Goal: Task Accomplishment & Management: Manage account settings

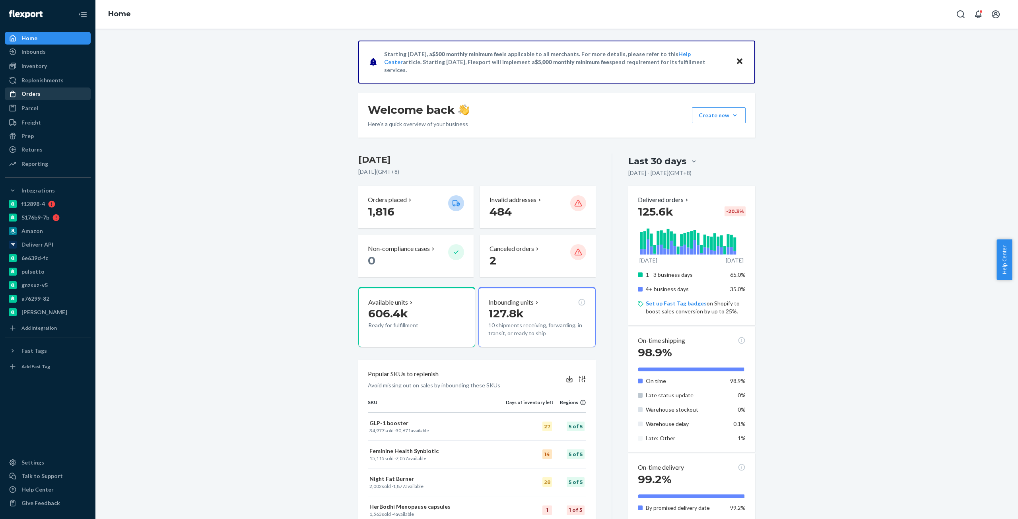
click at [53, 89] on div "Orders" at bounding box center [48, 93] width 84 height 11
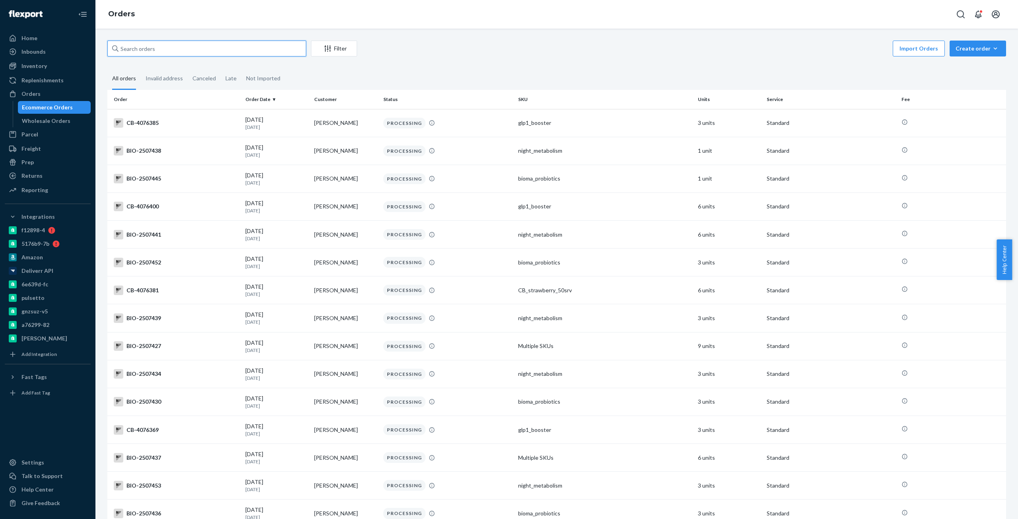
click at [216, 49] on input "text" at bounding box center [206, 49] width 199 height 16
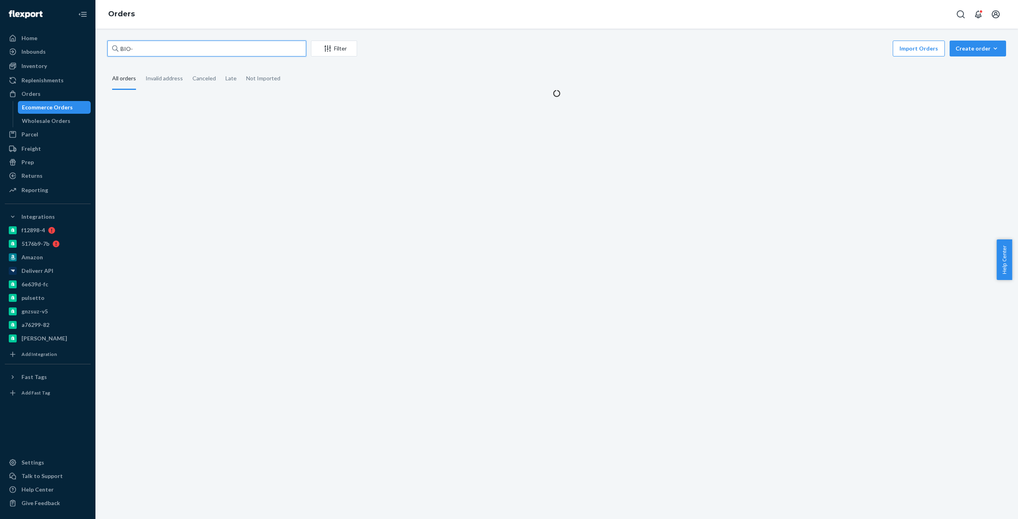
paste input "2333652"
type input "BIO-2333652"
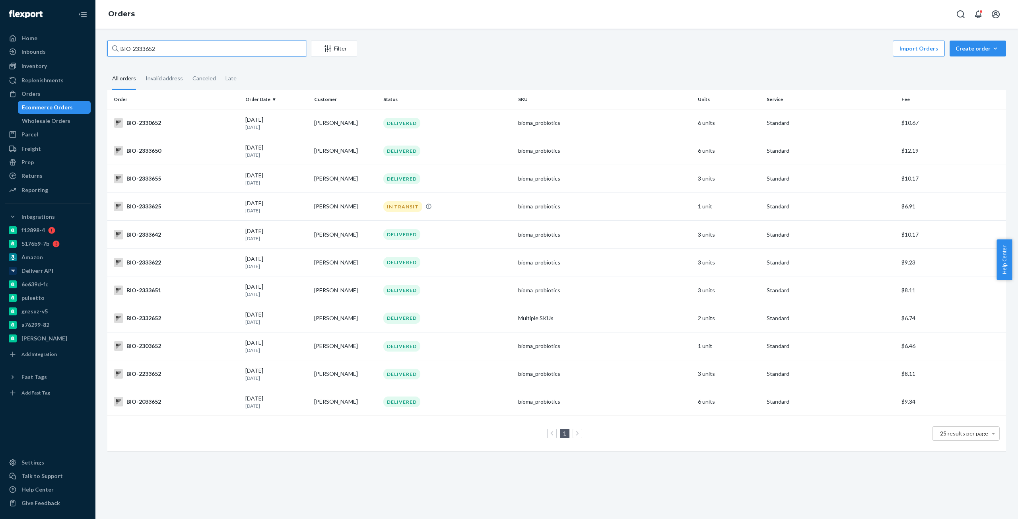
click at [216, 49] on input "BIO-2333652" at bounding box center [206, 49] width 199 height 16
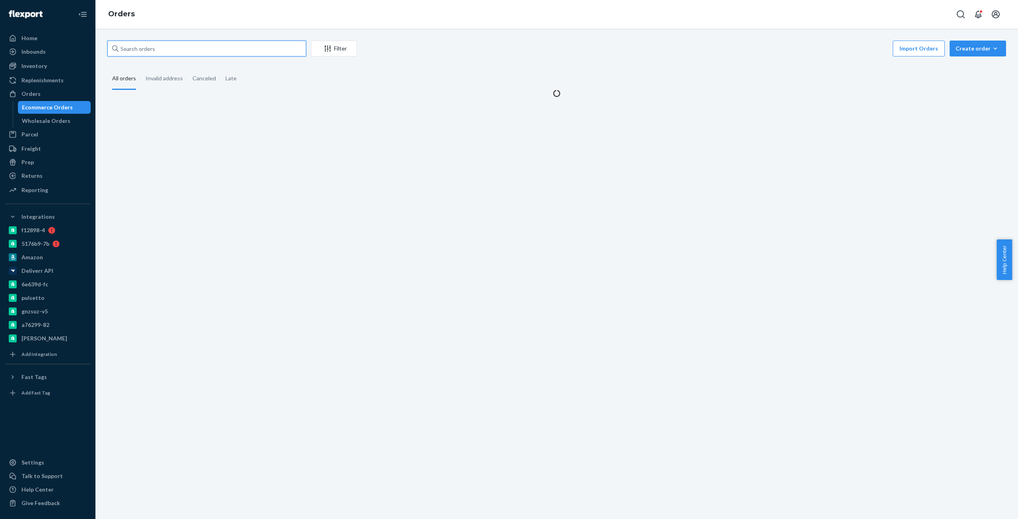
paste input "BIO-2333652"
type input "BIO-2333652"
click at [647, 63] on div "Filter Import Orders Create order Ecommerce order Removal order All orders Inva…" at bounding box center [556, 69] width 911 height 57
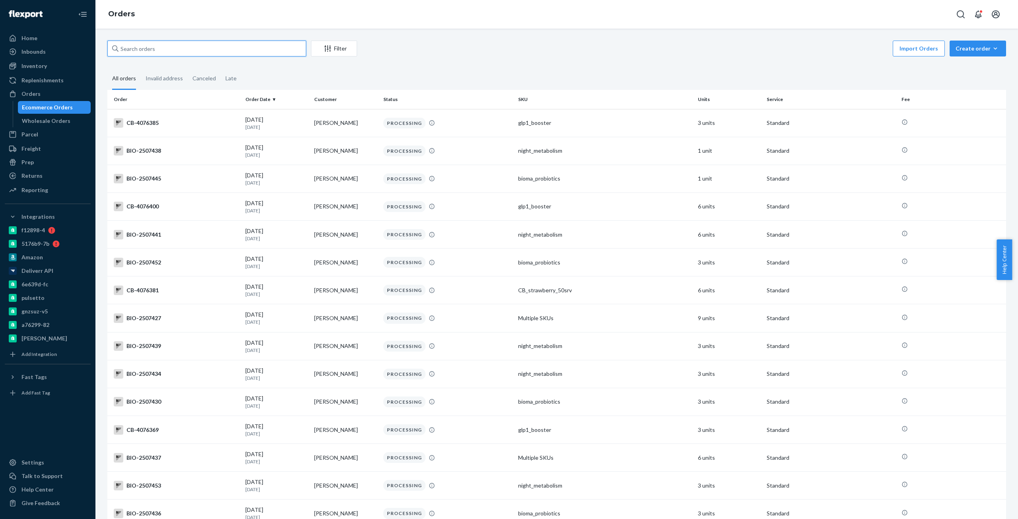
click at [179, 43] on input "text" at bounding box center [206, 49] width 199 height 16
paste input "BIO-2333652"
type input "BIO-2333652"
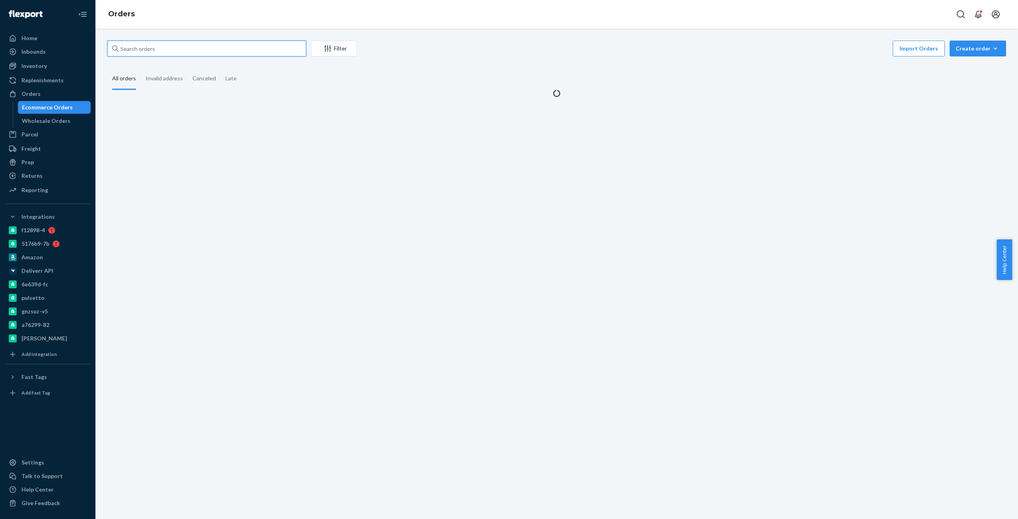
paste input "BIO-2333652"
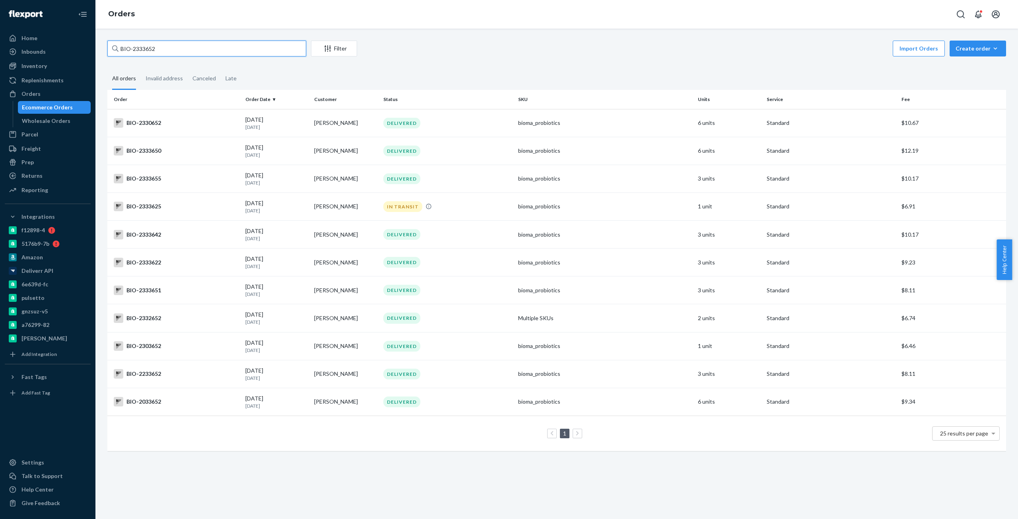
paste input "text"
type input "BIO-2333652"
click at [146, 45] on input "BIO-2333652" at bounding box center [206, 49] width 199 height 16
click at [169, 50] on input "BIO-2333652" at bounding box center [206, 49] width 199 height 16
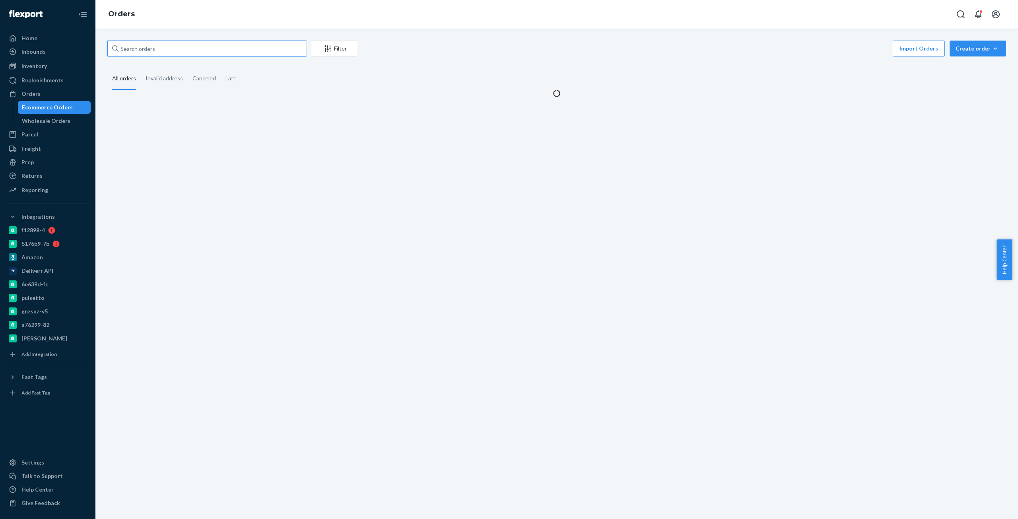
paste input "BIO-2333652"
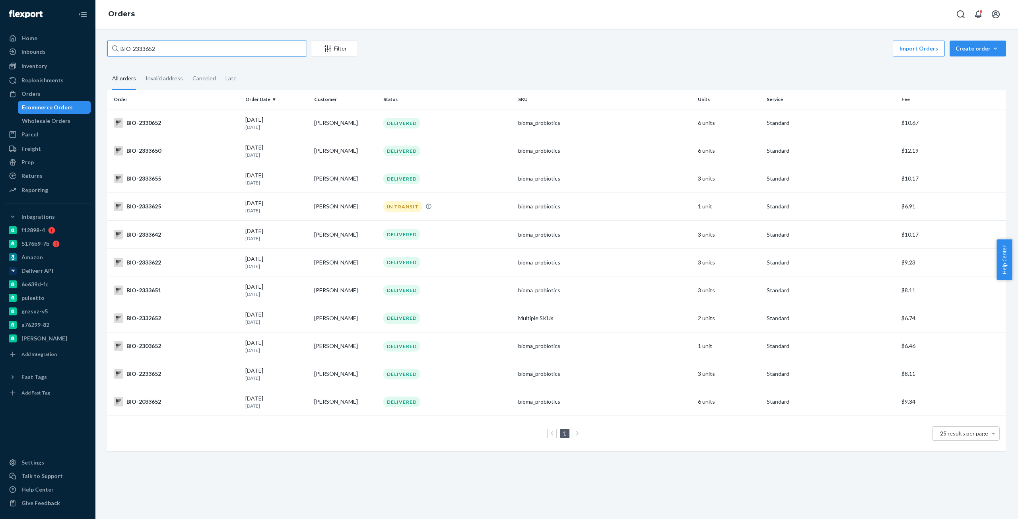
click at [144, 48] on input "BIO-2333652" at bounding box center [206, 49] width 199 height 16
paste input "BIO-"
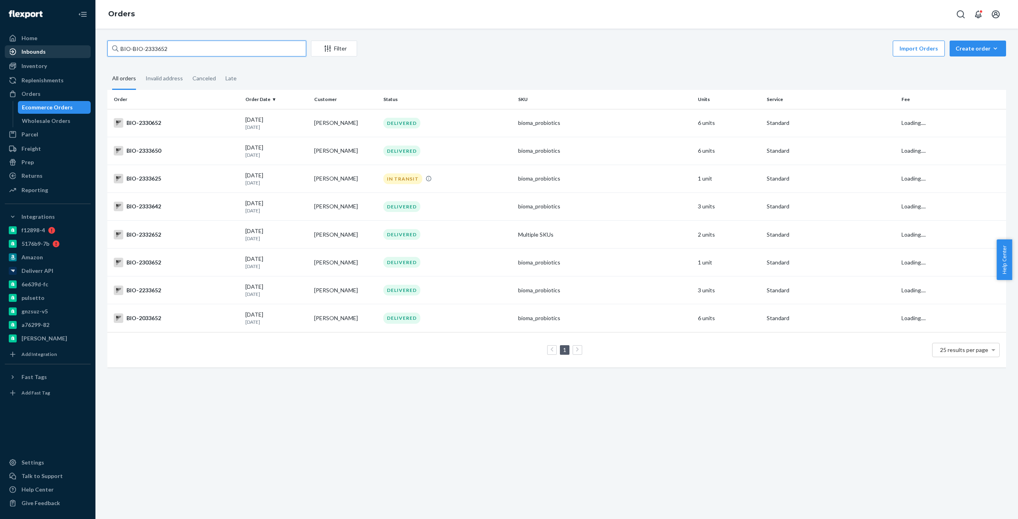
drag, startPoint x: 131, startPoint y: 47, endPoint x: 79, endPoint y: 52, distance: 52.4
click at [79, 52] on div "Home Inbounds Shipping Plans Problems Inventory Products Branded Packaging Repl…" at bounding box center [509, 259] width 1018 height 519
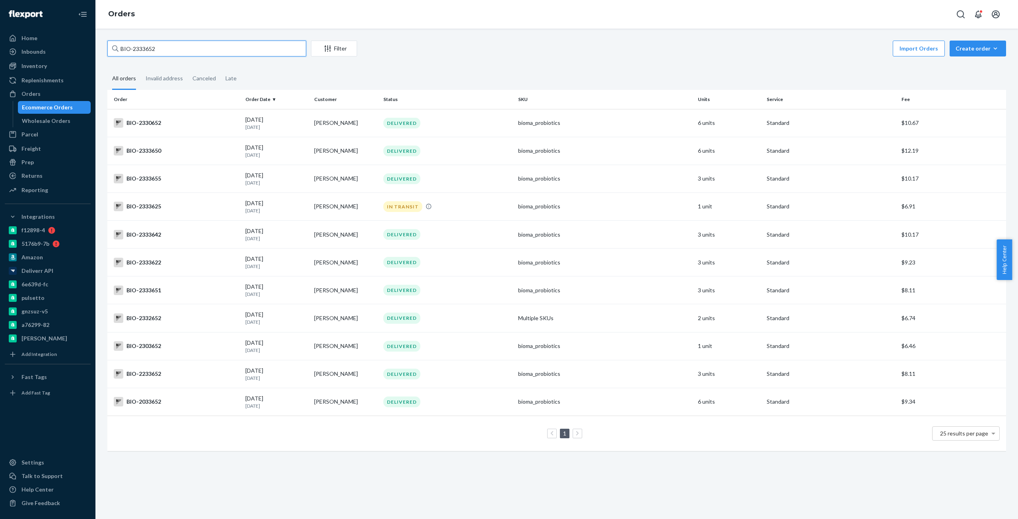
click at [148, 48] on input "BIO-2333652" at bounding box center [206, 49] width 199 height 16
click at [150, 43] on input "BIO-2333652" at bounding box center [206, 49] width 199 height 16
paste input "2473476"
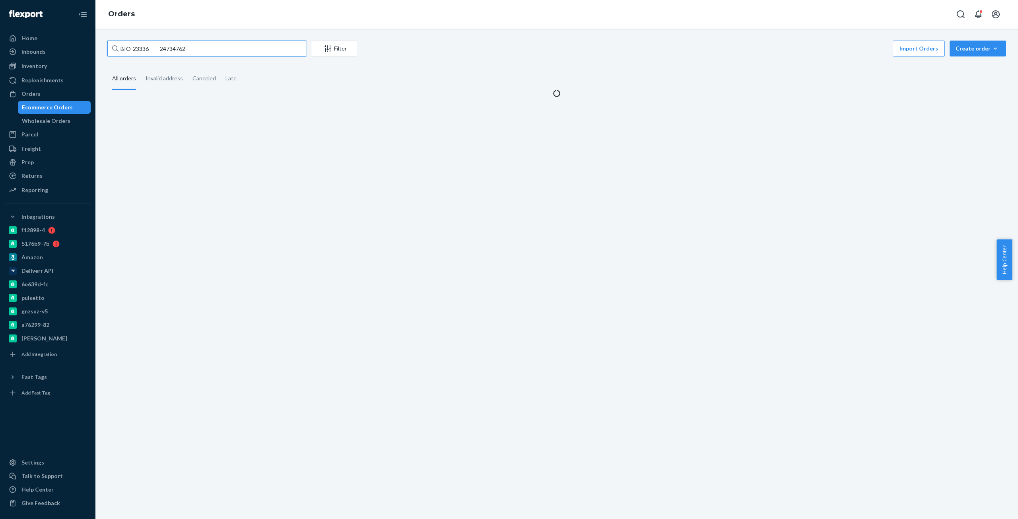
click at [136, 49] on input "BIO-23336 24734762" at bounding box center [206, 49] width 199 height 16
drag, startPoint x: 166, startPoint y: 53, endPoint x: 171, endPoint y: 52, distance: 5.2
click at [170, 53] on input "BIO-23336 24734762" at bounding box center [206, 49] width 199 height 16
paste input "2473476"
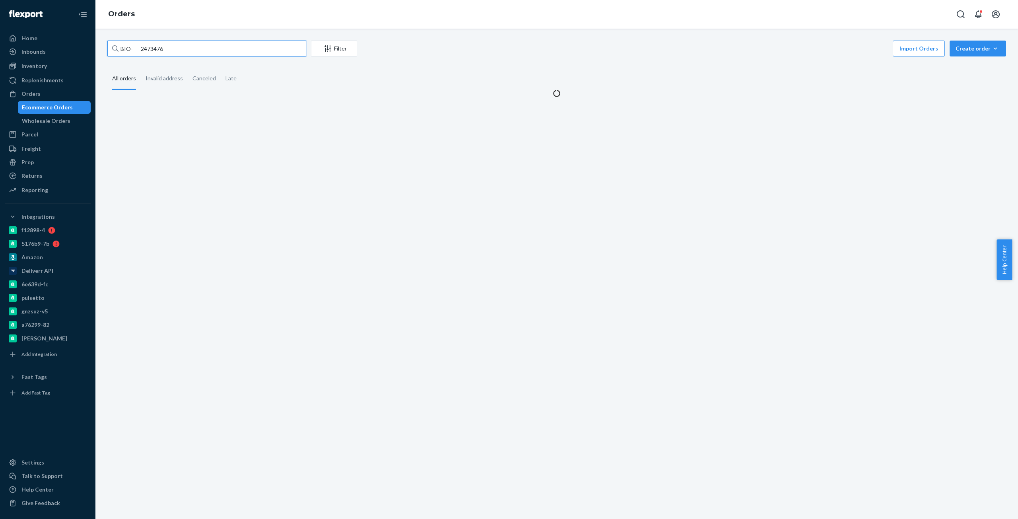
type input "BIO- 2473476"
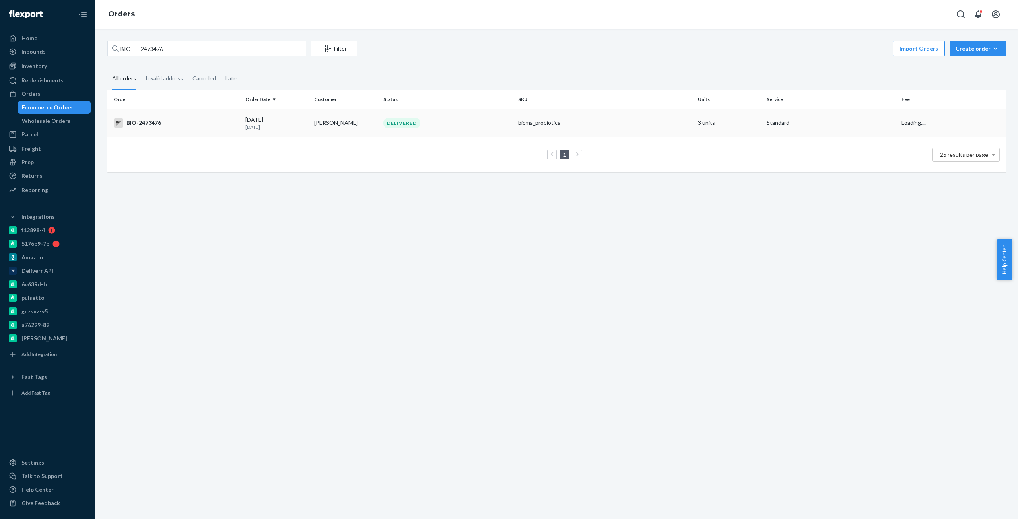
click at [161, 123] on div "BIO-2473476" at bounding box center [176, 123] width 125 height 10
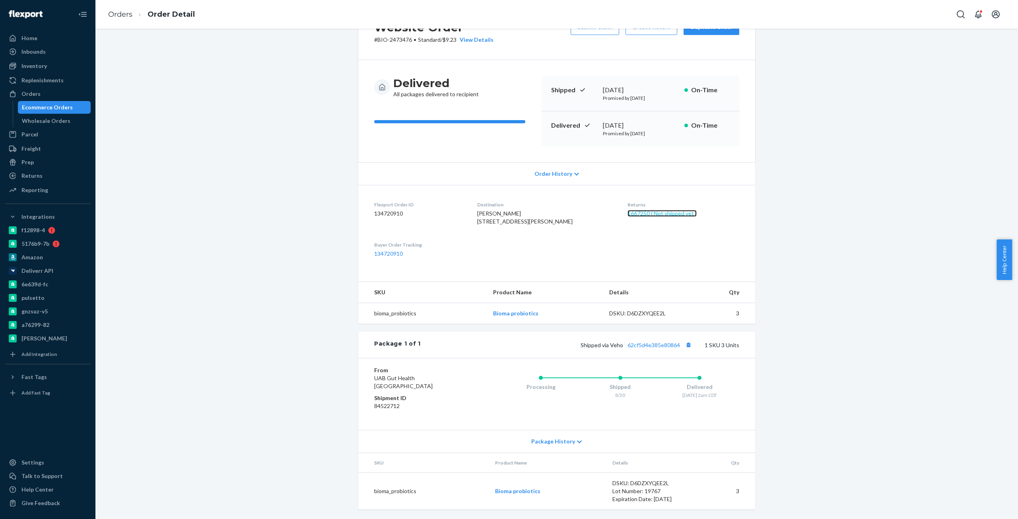
scroll to position [53, 0]
copy link "62cf5d4e385e80864"
drag, startPoint x: 679, startPoint y: 346, endPoint x: 218, endPoint y: 179, distance: 491.1
click at [216, 183] on div "Website Order # BIO-2473476 • Standard / $9.23 View Details Submit Claim Create…" at bounding box center [556, 261] width 911 height 516
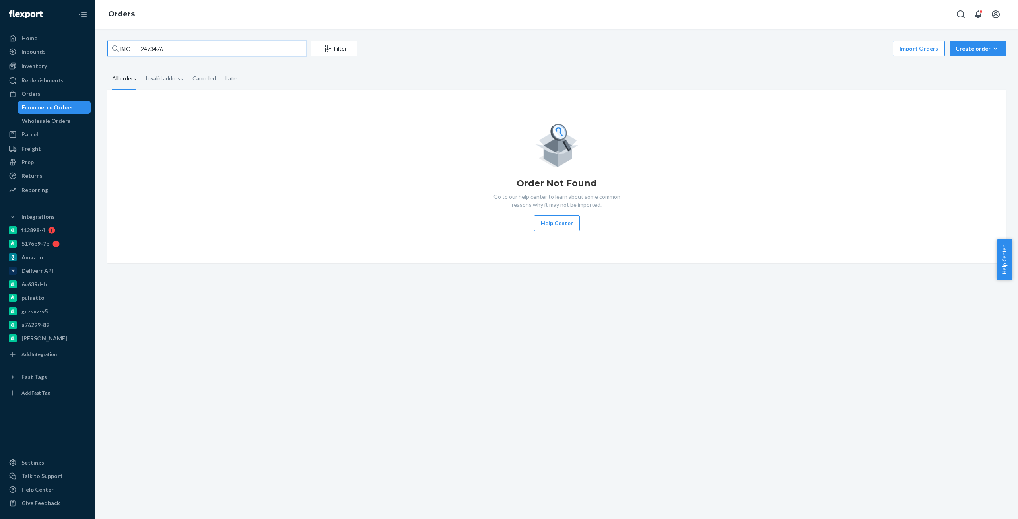
click at [150, 47] on input "BIO- 2473476" at bounding box center [206, 49] width 199 height 16
paste input "33863"
type input "BIO- 2338636"
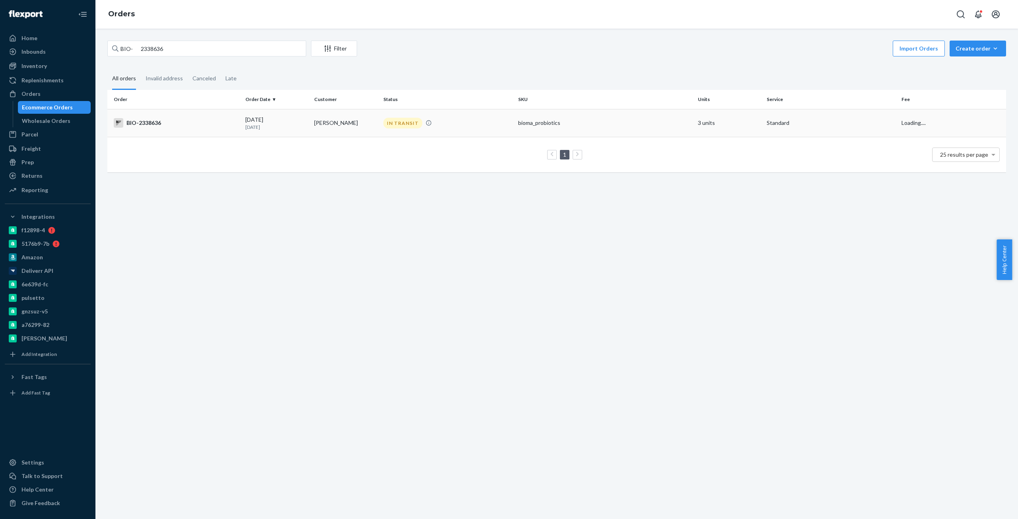
click at [141, 119] on div "BIO-2338636" at bounding box center [176, 123] width 125 height 10
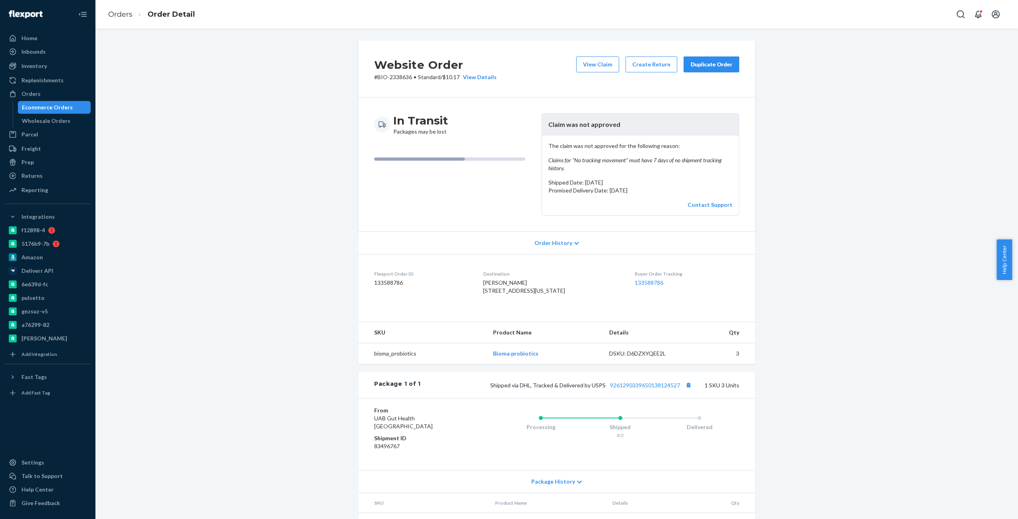
click at [395, 78] on p "# BIO-2338636 • Standard / $10.17 View Details" at bounding box center [435, 77] width 123 height 8
drag, startPoint x: 395, startPoint y: 78, endPoint x: 390, endPoint y: 78, distance: 5.6
click at [395, 77] on p "# BIO-2338636 • Standard / $10.17 View Details" at bounding box center [435, 77] width 123 height 8
click at [380, 79] on p "# BIO-2338636 • Standard / $10.17 View Details" at bounding box center [435, 77] width 123 height 8
copy p "BIO-2338636"
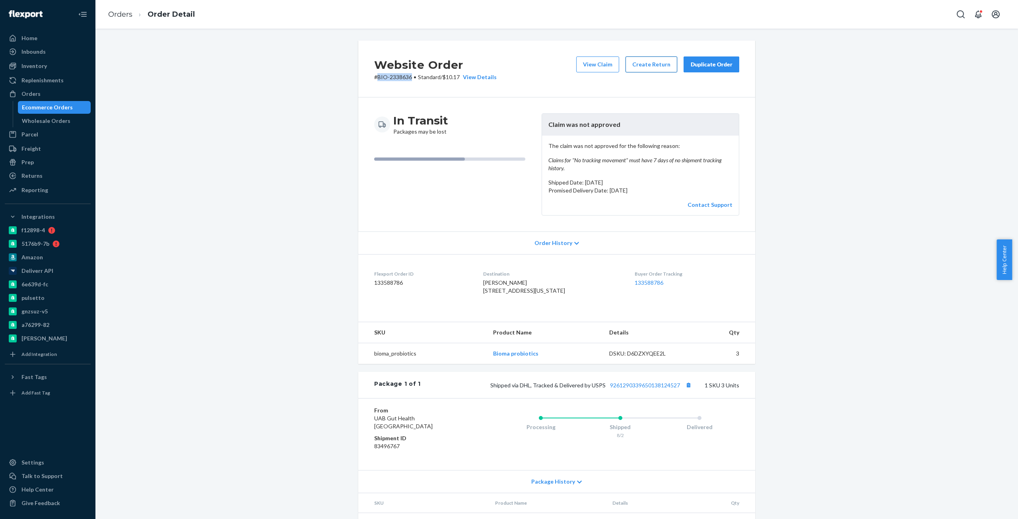
click at [647, 65] on button "Create Return" at bounding box center [652, 64] width 52 height 16
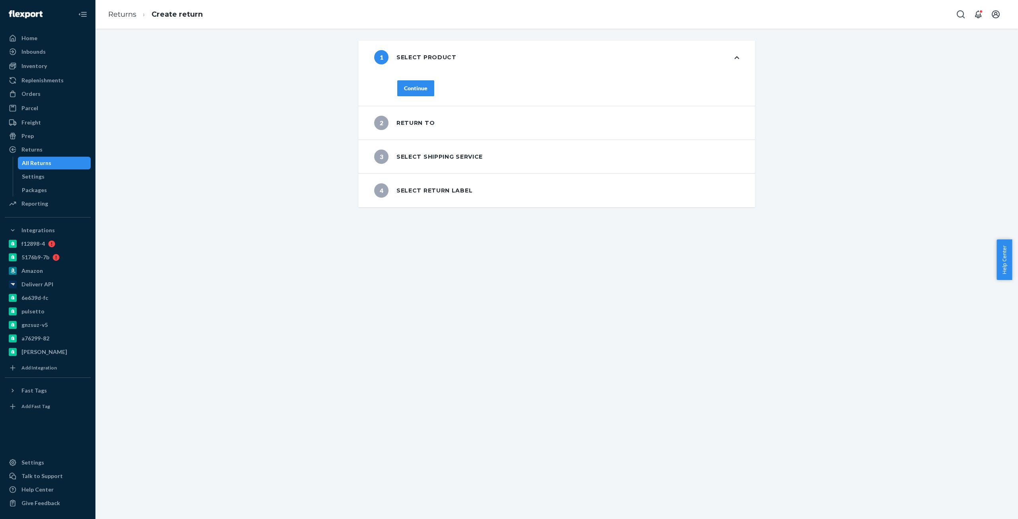
click at [404, 88] on div "Continue" at bounding box center [415, 88] width 23 height 8
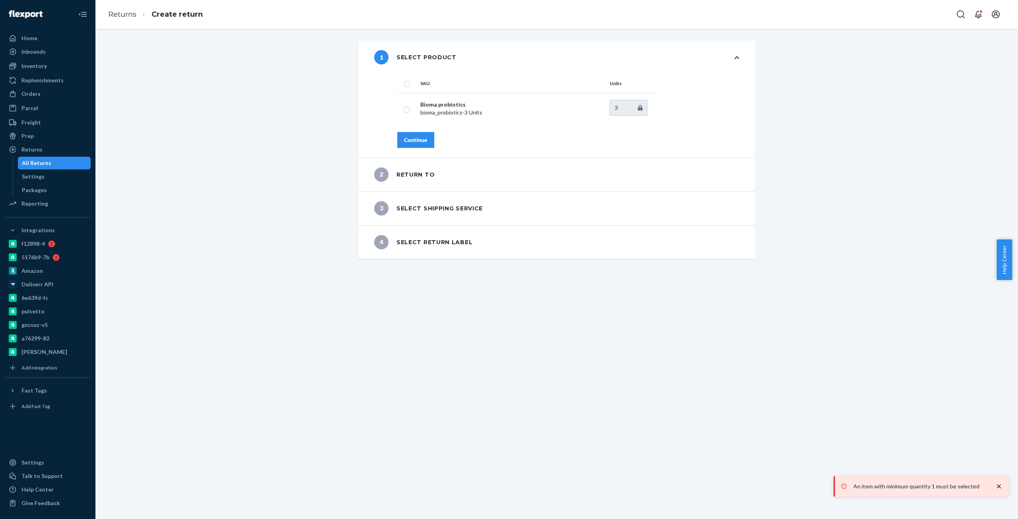
click at [400, 83] on th at bounding box center [407, 83] width 20 height 19
click at [406, 84] on input "checkbox" at bounding box center [407, 83] width 6 height 8
checkbox input "true"
click at [415, 146] on button "Continue" at bounding box center [415, 140] width 37 height 16
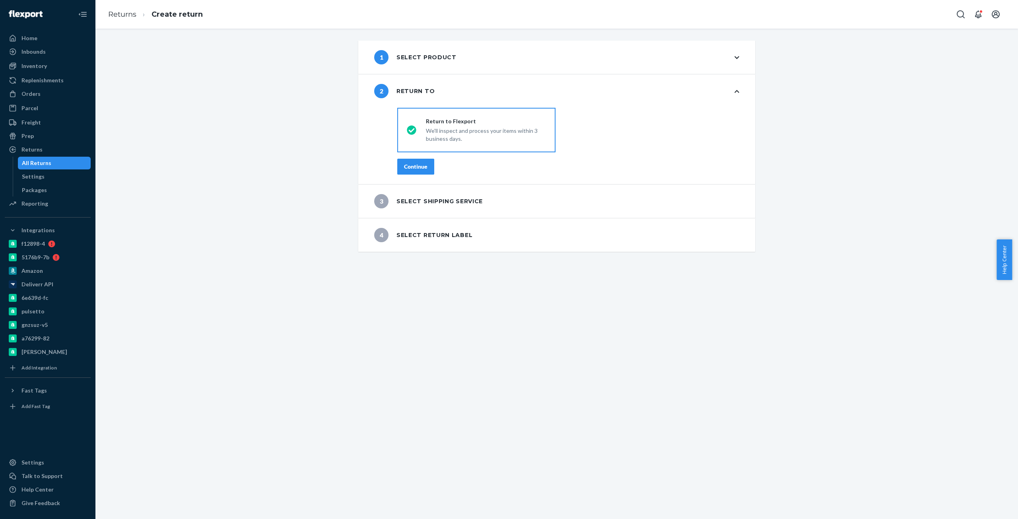
click at [417, 162] on button "Continue" at bounding box center [415, 167] width 37 height 16
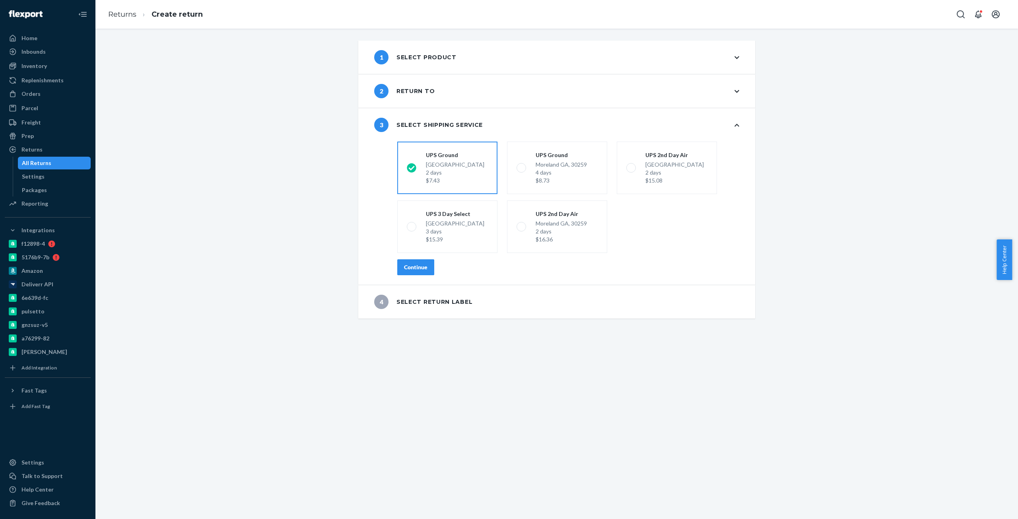
click at [399, 268] on button "Continue" at bounding box center [415, 267] width 37 height 16
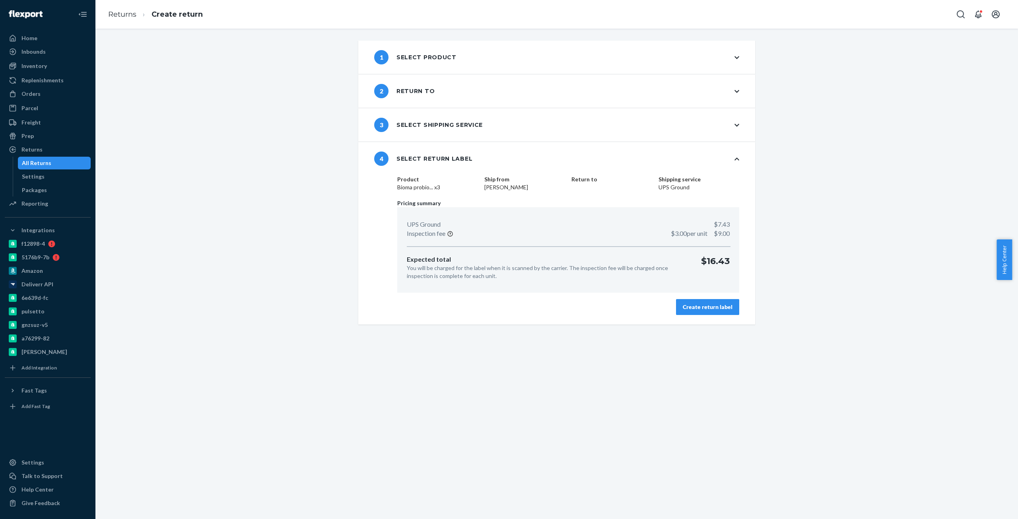
click at [701, 309] on div "Create return label" at bounding box center [708, 307] width 50 height 8
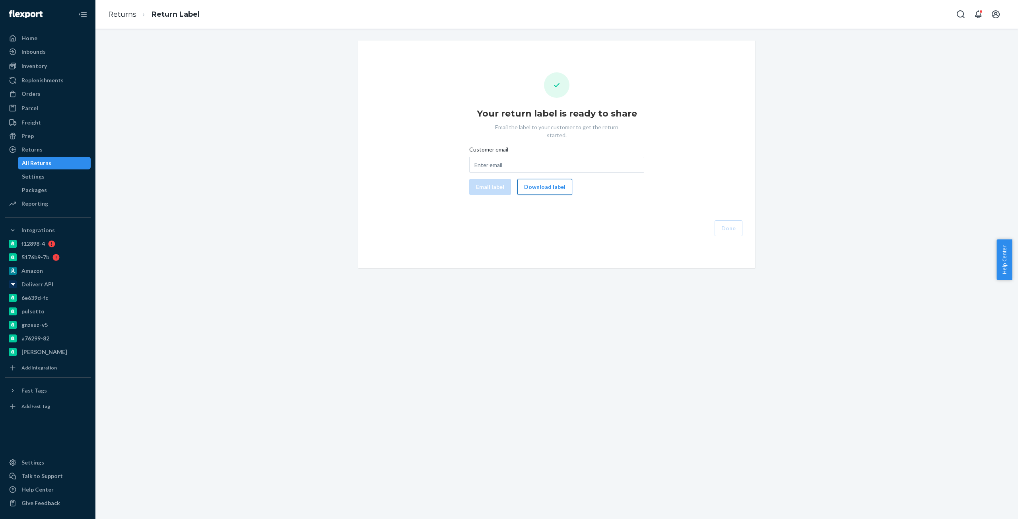
click at [525, 183] on button "Download label" at bounding box center [545, 187] width 55 height 16
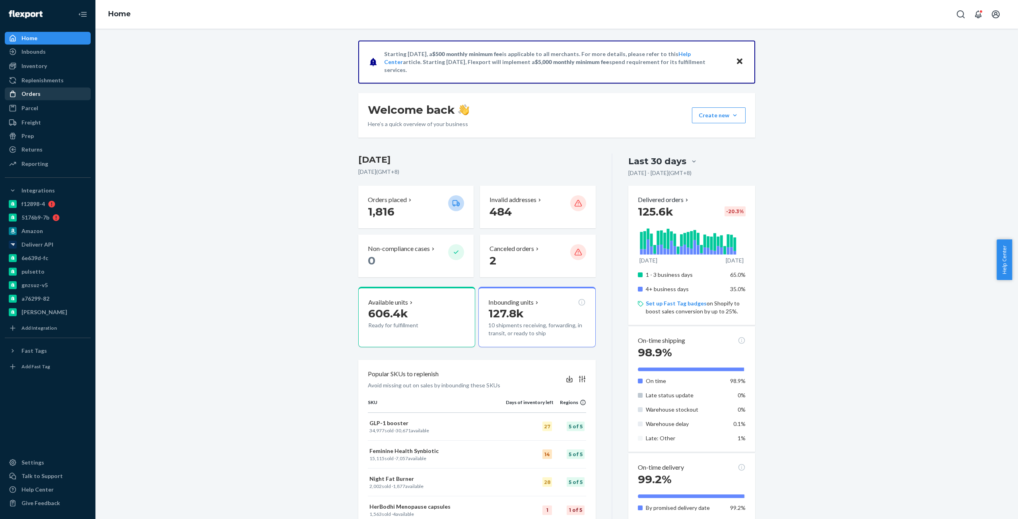
click at [42, 97] on div "Orders" at bounding box center [48, 93] width 84 height 11
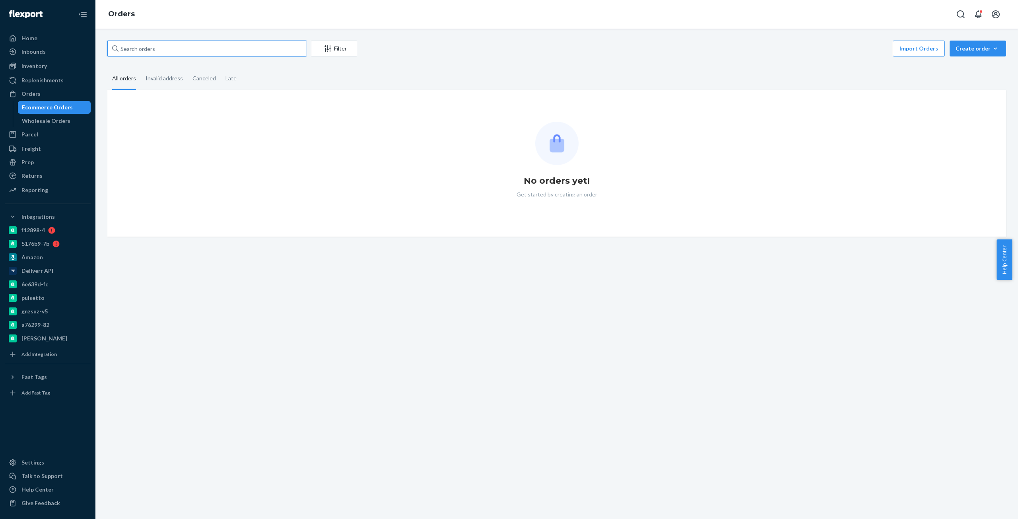
click at [196, 50] on input "text" at bounding box center [206, 49] width 199 height 16
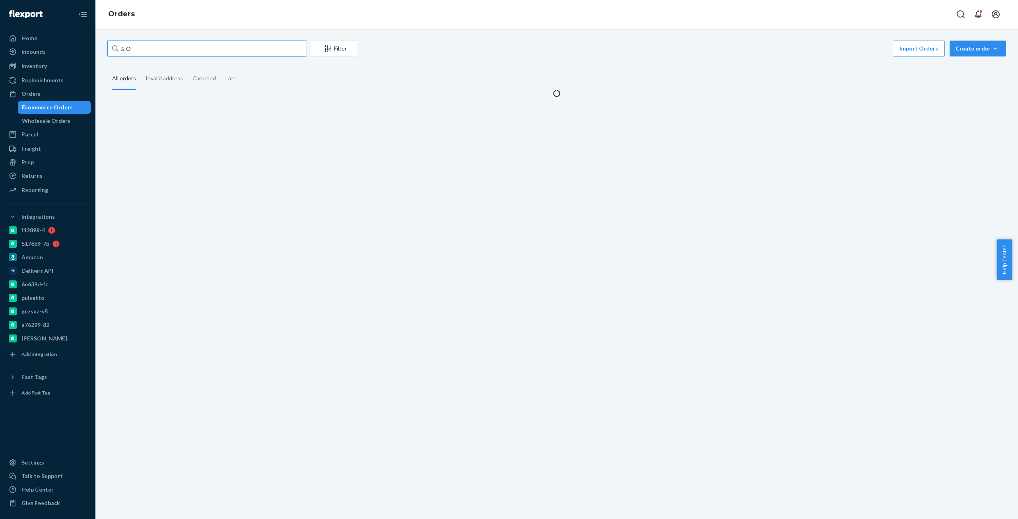
paste input "2357592"
type input "BIO-2357592"
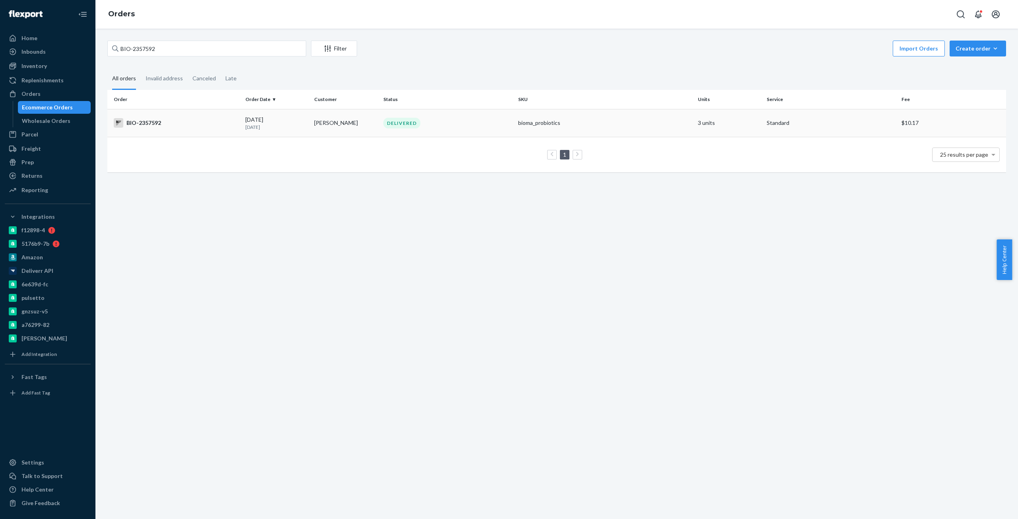
click at [231, 114] on td "BIO-2357592" at bounding box center [174, 123] width 135 height 28
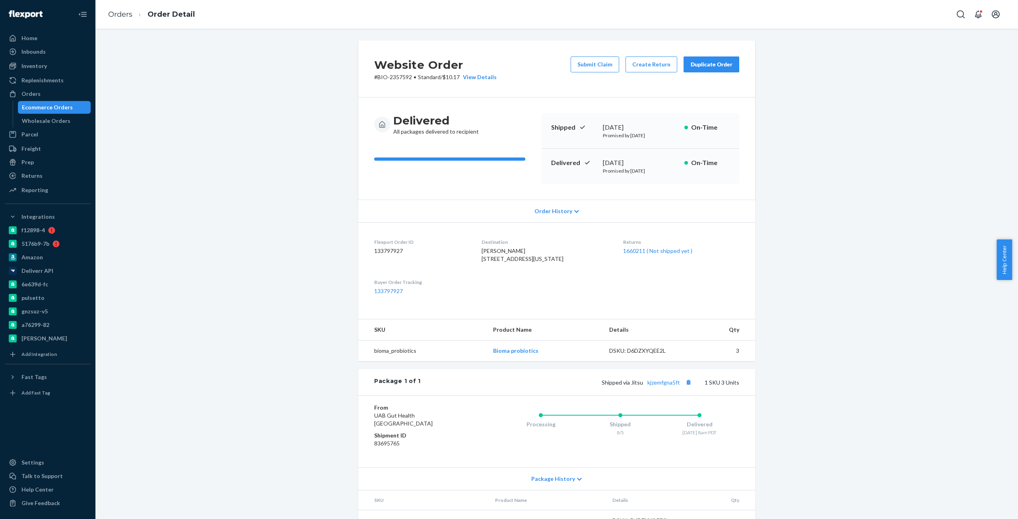
click at [664, 395] on div "Package 1 of 1 Shipped via Jitsu kjzemfgna5ft 1 SKU 3 Units" at bounding box center [556, 382] width 397 height 26
click at [661, 386] on link "kjzemfgna5ft" at bounding box center [664, 382] width 33 height 7
copy link "kjzemfgna5ft"
drag, startPoint x: 679, startPoint y: 399, endPoint x: 646, endPoint y: 406, distance: 33.9
click at [646, 395] on div "Package 1 of 1 Shipped via Jitsu kjzemfgna5ft 1 SKU 3 Units" at bounding box center [556, 382] width 397 height 26
